Goal: Task Accomplishment & Management: Manage account settings

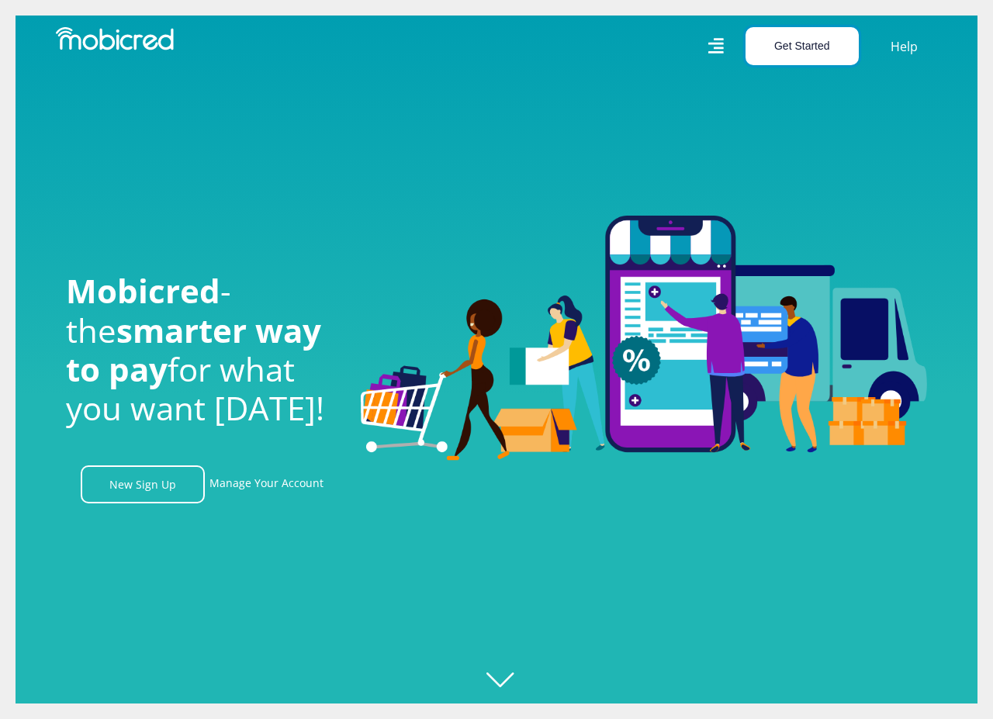
click at [810, 45] on button "Get Started" at bounding box center [801, 46] width 113 height 38
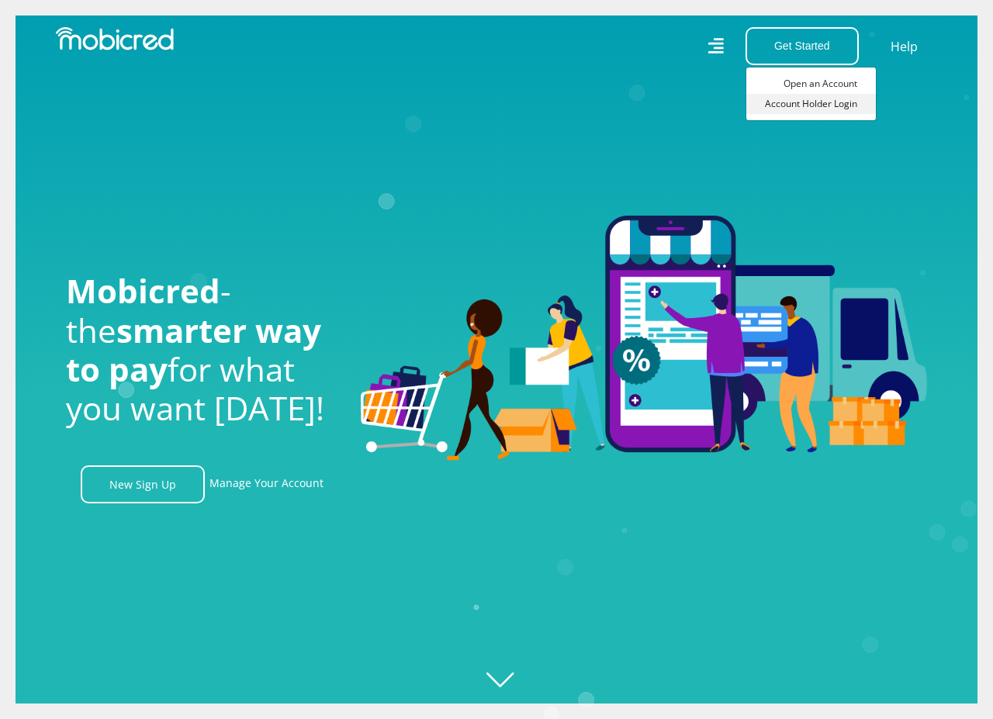
click at [853, 104] on link "Account Holder Login" at bounding box center [811, 104] width 130 height 20
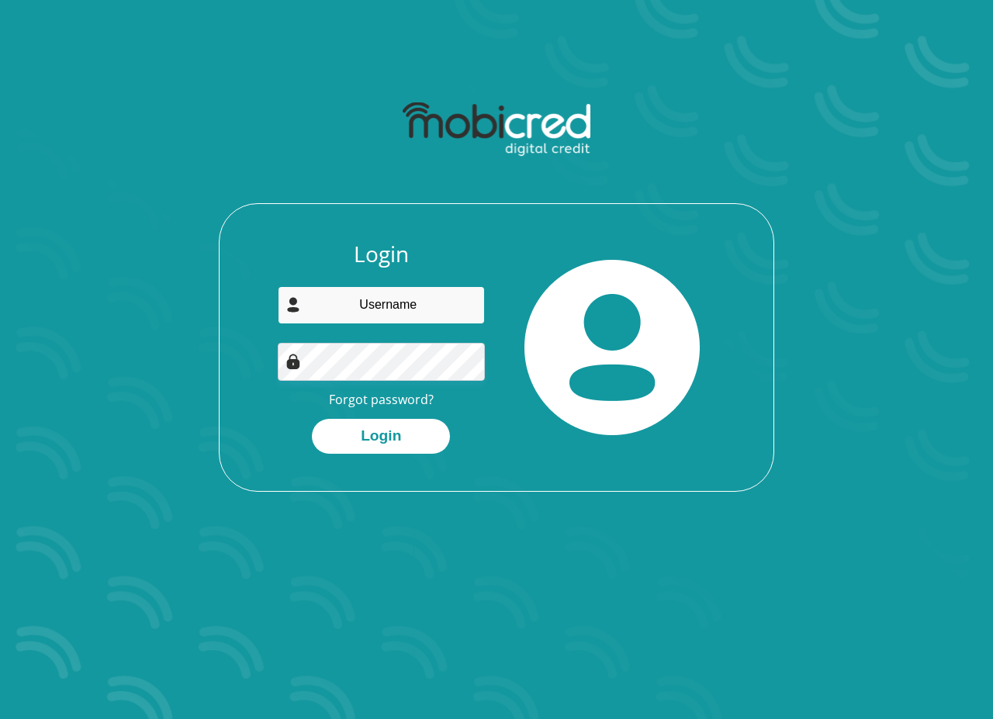
click at [419, 299] on input "email" at bounding box center [382, 305] width 208 height 38
type input "kunz.andre@yahoo.com"
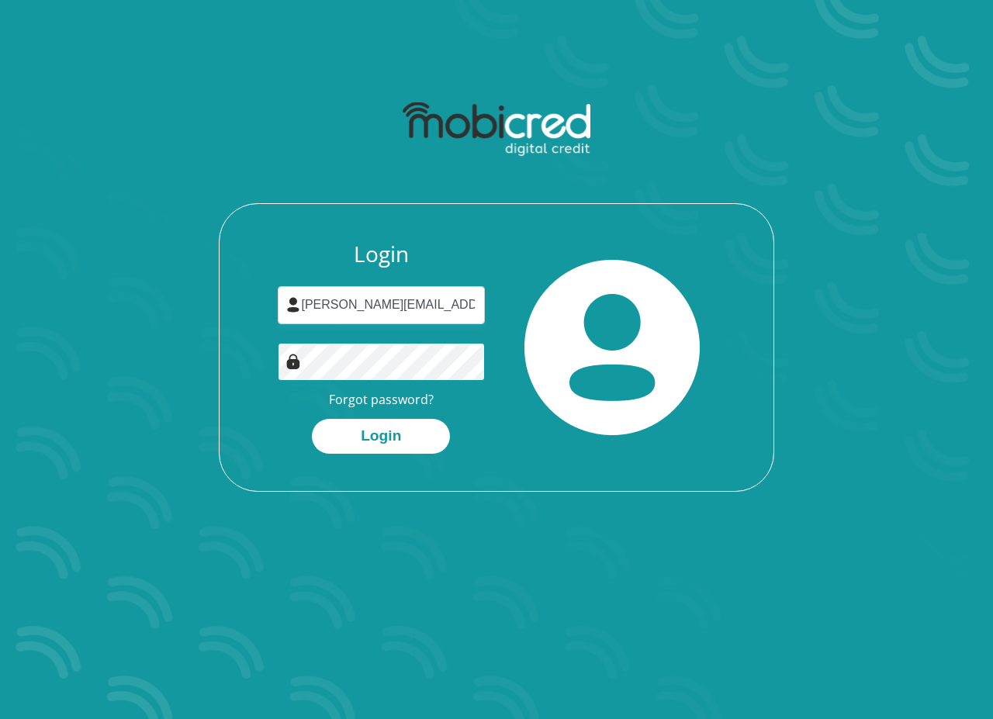
click at [312, 419] on button "Login" at bounding box center [381, 436] width 138 height 35
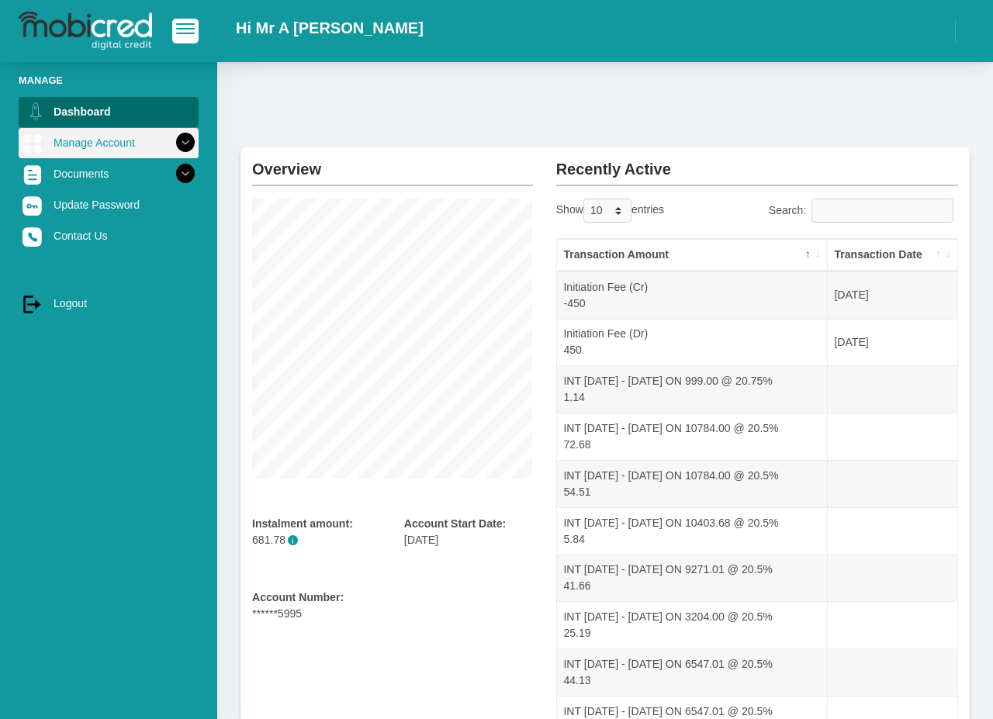
click at [98, 147] on link "Manage Account" at bounding box center [109, 142] width 180 height 29
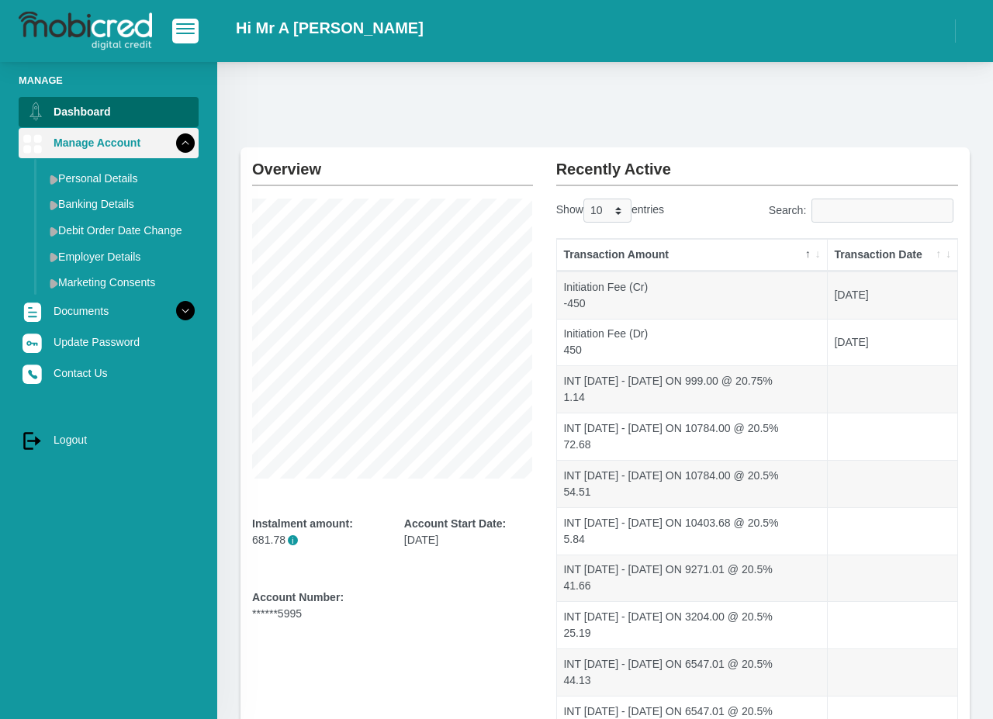
click at [117, 133] on link "Manage Account" at bounding box center [109, 142] width 180 height 29
